Goal: Task Accomplishment & Management: Complete application form

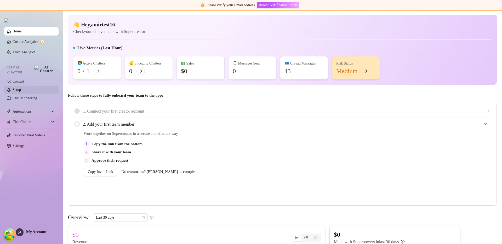
click at [21, 88] on link "Setup" at bounding box center [17, 90] width 8 height 4
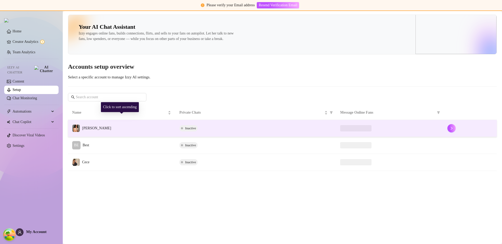
click at [118, 137] on td "[PERSON_NAME]" at bounding box center [121, 128] width 107 height 17
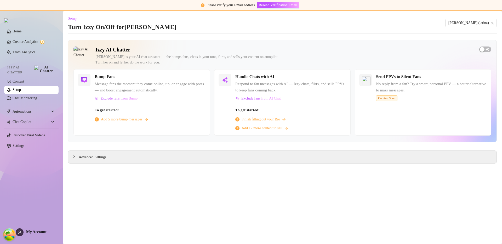
click at [267, 120] on span "Finish filling out your Bio" at bounding box center [261, 120] width 38 height 6
click at [18, 32] on link "Home" at bounding box center [17, 31] width 9 height 4
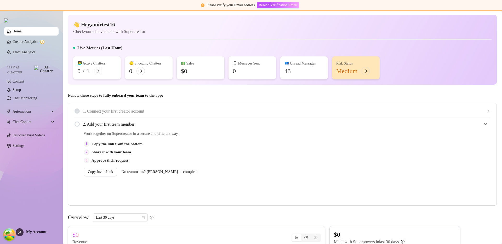
click at [115, 111] on span "1. Connect your first creator account" at bounding box center [286, 111] width 407 height 7
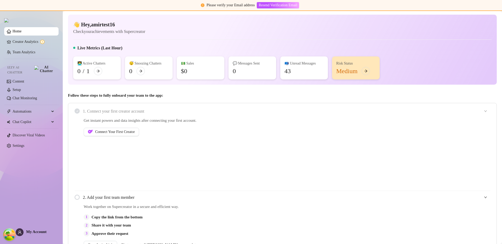
click at [115, 111] on span "1. Connect your first creator account" at bounding box center [286, 111] width 407 height 7
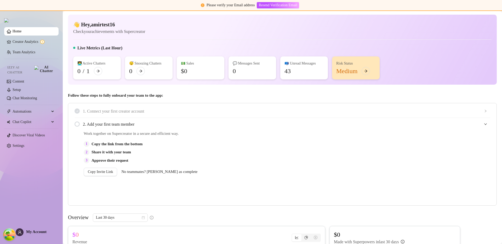
click at [115, 111] on span "1. Connect your first creator account" at bounding box center [286, 111] width 407 height 7
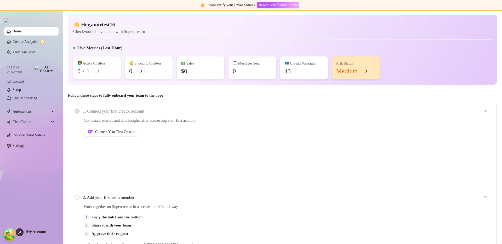
click at [115, 111] on span "1. Connect your first creator account" at bounding box center [286, 111] width 407 height 7
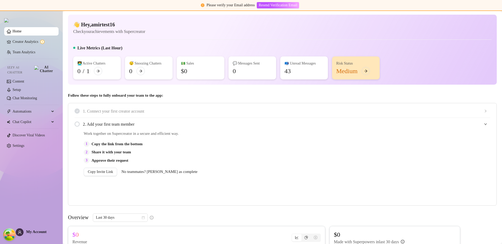
click at [115, 111] on span "1. Connect your first creator account" at bounding box center [286, 111] width 407 height 7
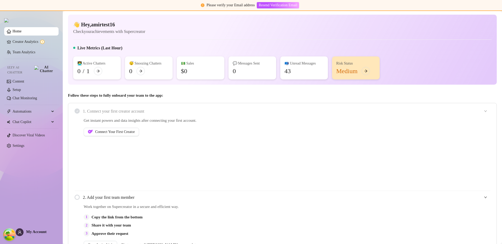
click at [115, 111] on span "1. Connect your first creator account" at bounding box center [286, 111] width 407 height 7
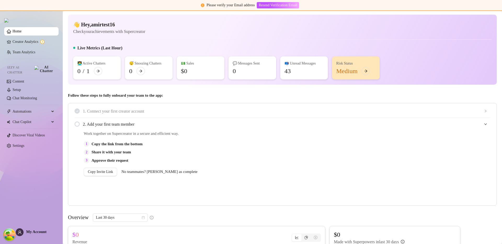
click at [364, 47] on div "Live Metrics (Last Hour)" at bounding box center [282, 49] width 418 height 8
